Goal: Transaction & Acquisition: Purchase product/service

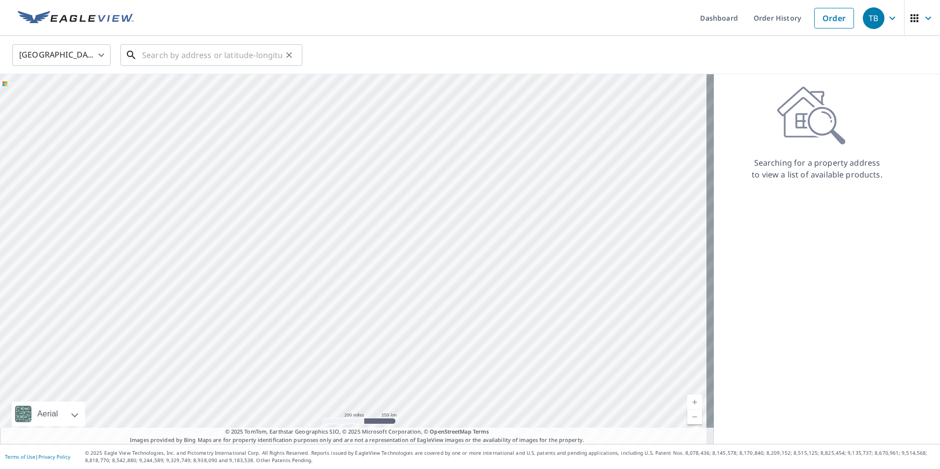
click at [148, 57] on input "text" at bounding box center [212, 55] width 140 height 28
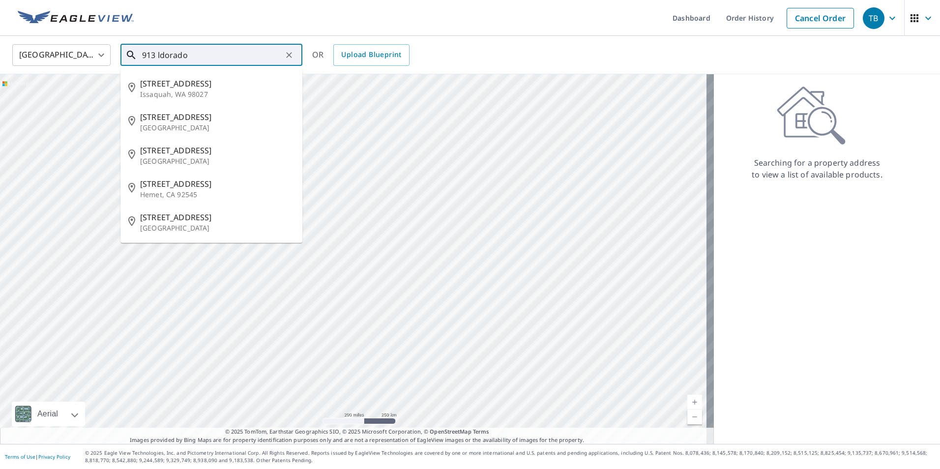
click at [158, 56] on input "913 ldorado" at bounding box center [212, 55] width 140 height 28
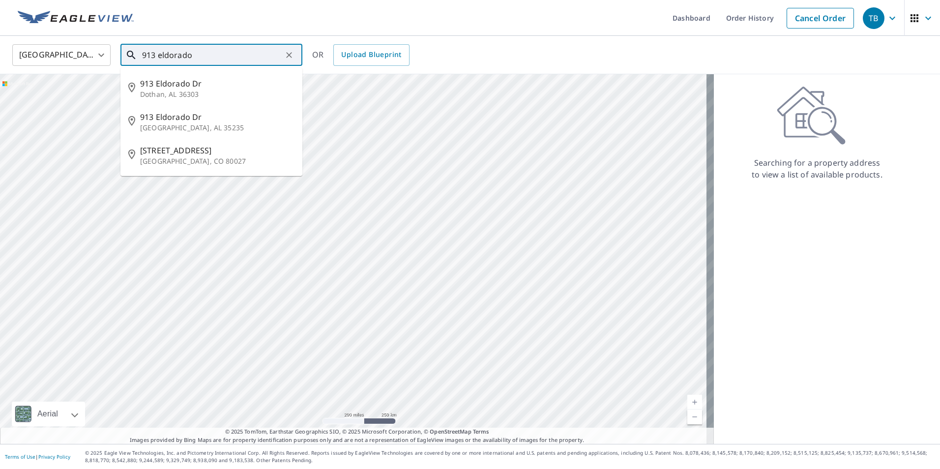
click at [164, 55] on input "913 eldorado" at bounding box center [212, 55] width 140 height 28
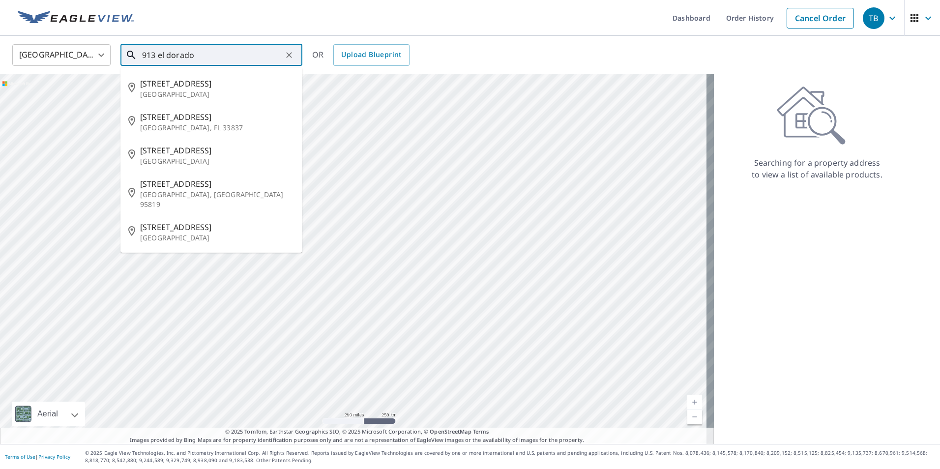
click at [197, 56] on input "913 el dorado" at bounding box center [212, 55] width 140 height 28
click at [207, 86] on span "[STREET_ADDRESS]" at bounding box center [217, 84] width 154 height 12
type input "[STREET_ADDRESS][PERSON_NAME]"
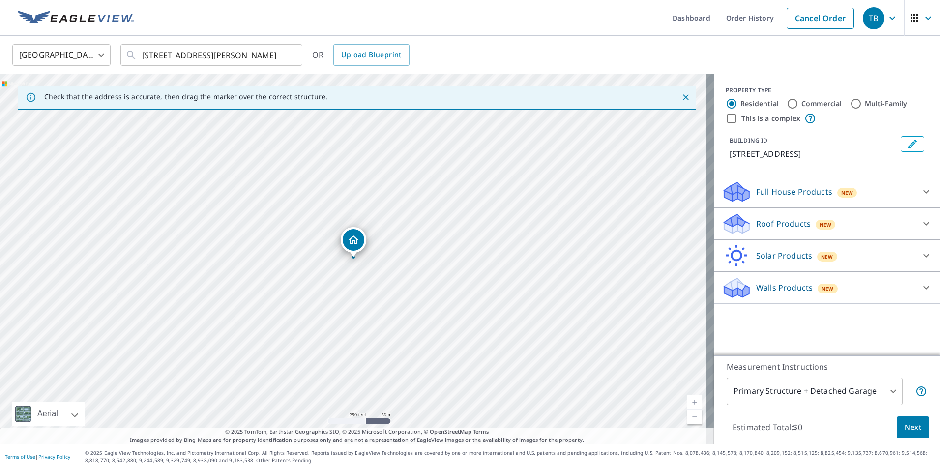
click at [852, 224] on div "Roof Products New" at bounding box center [818, 223] width 193 height 23
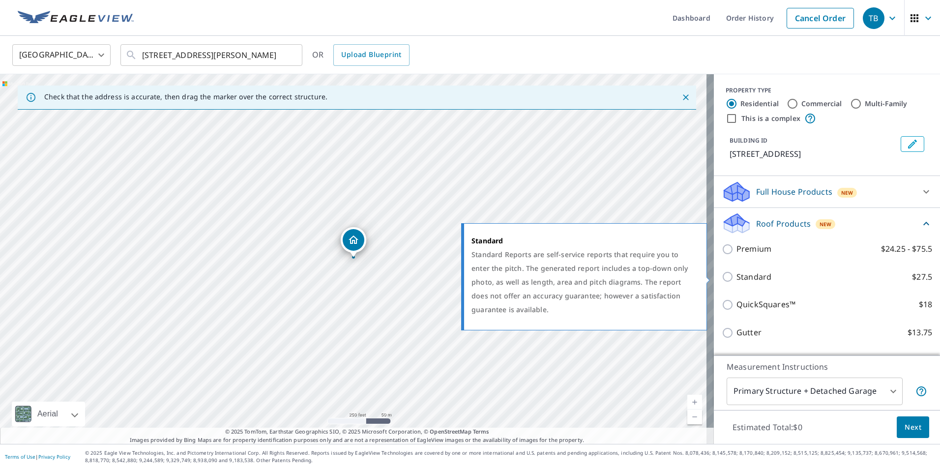
click at [804, 277] on label "Standard $27.5" at bounding box center [835, 277] width 196 height 12
click at [737, 277] on input "Standard $27.5" at bounding box center [729, 277] width 15 height 12
checkbox input "true"
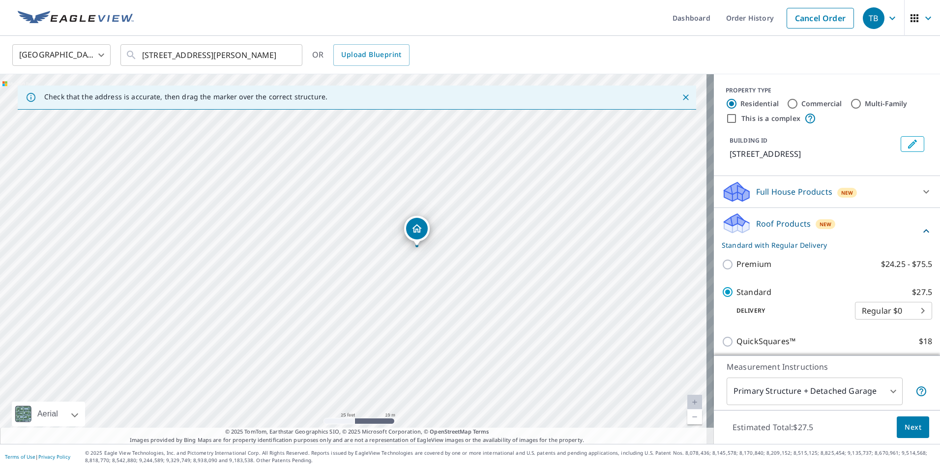
drag, startPoint x: 439, startPoint y: 252, endPoint x: 438, endPoint y: 259, distance: 7.0
click at [438, 259] on div "[STREET_ADDRESS][PERSON_NAME]" at bounding box center [357, 259] width 714 height 370
click at [905, 426] on span "Next" at bounding box center [913, 427] width 17 height 12
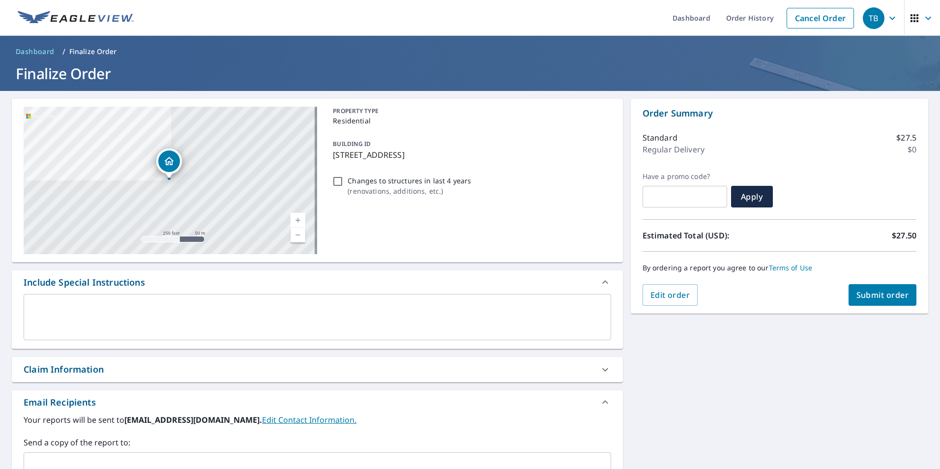
click at [874, 294] on span "Submit order" at bounding box center [883, 295] width 53 height 11
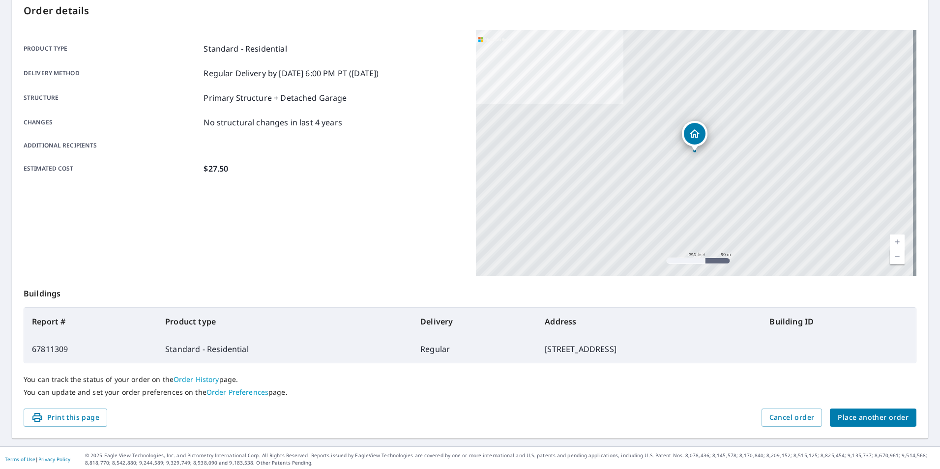
scroll to position [110, 0]
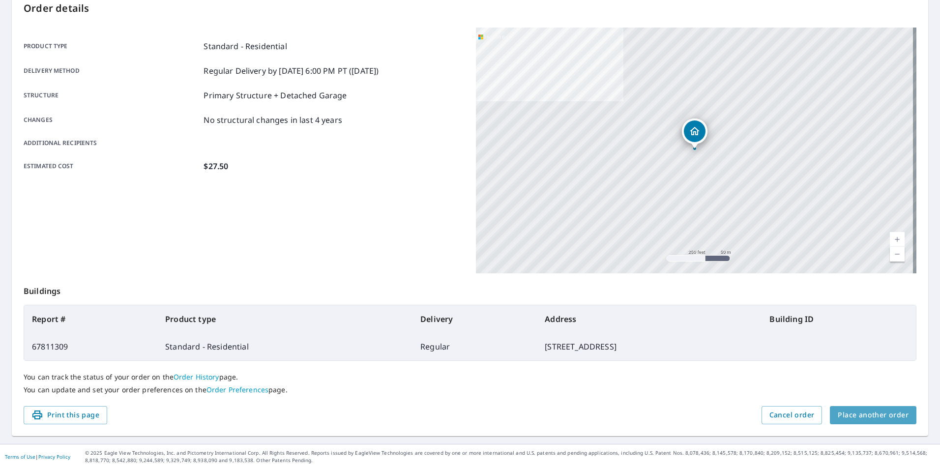
click at [873, 416] on span "Place another order" at bounding box center [873, 415] width 71 height 12
